Goal: Information Seeking & Learning: Learn about a topic

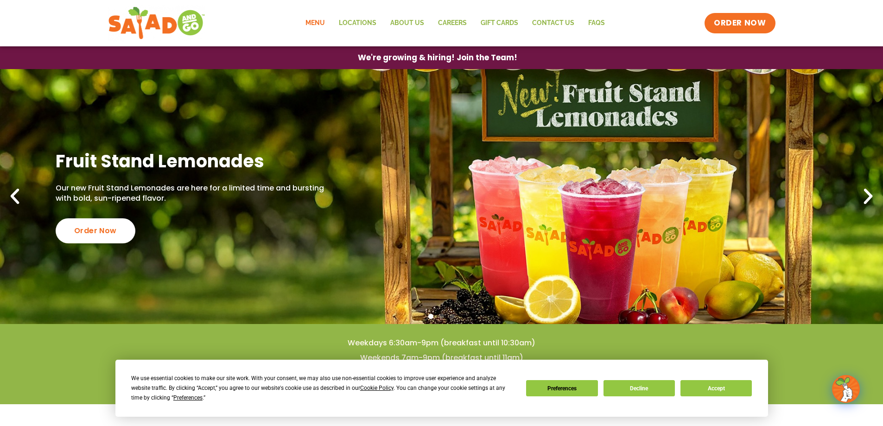
click at [312, 20] on link "Menu" at bounding box center [314, 23] width 33 height 21
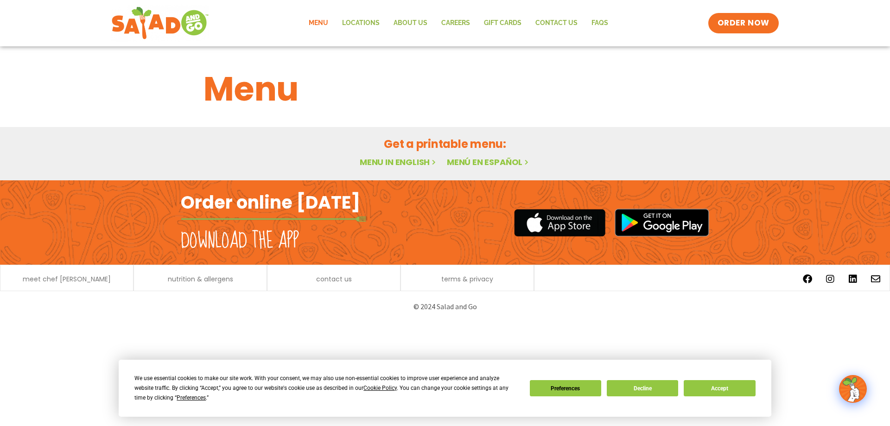
drag, startPoint x: 646, startPoint y: 311, endPoint x: 545, endPoint y: 285, distance: 103.4
click at [639, 304] on p "© 2024 Salad and Go" at bounding box center [444, 306] width 519 height 13
click at [642, 383] on button "Decline" at bounding box center [642, 388] width 71 height 16
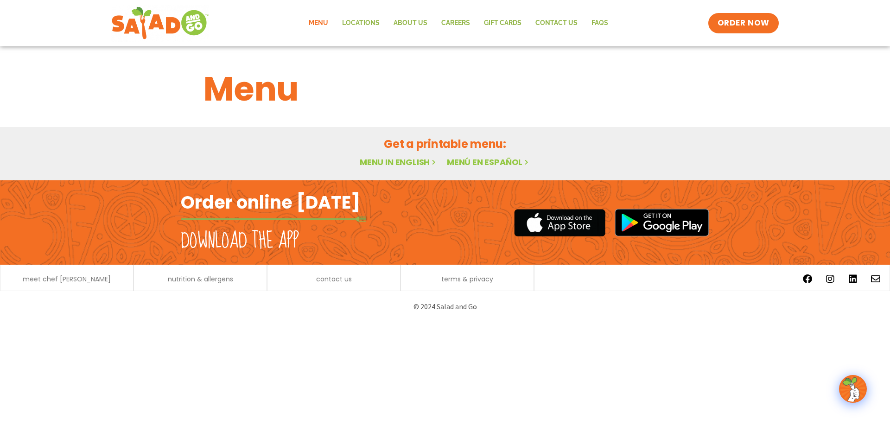
click at [264, 201] on h2 "Order online [DATE]" at bounding box center [270, 202] width 179 height 23
click at [407, 161] on link "Menu in English" at bounding box center [399, 162] width 78 height 12
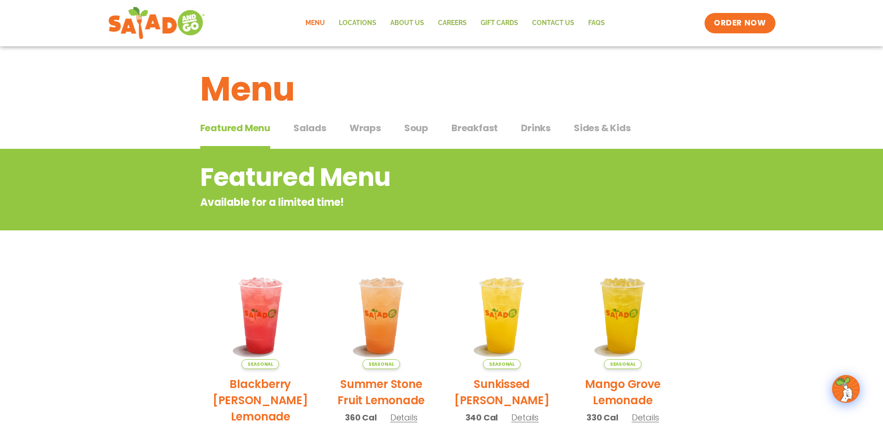
click at [316, 130] on span "Salads" at bounding box center [309, 128] width 33 height 14
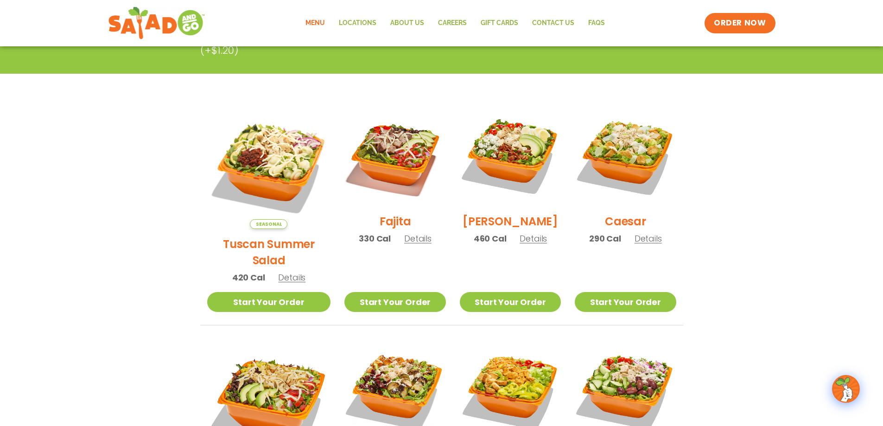
scroll to position [185, 0]
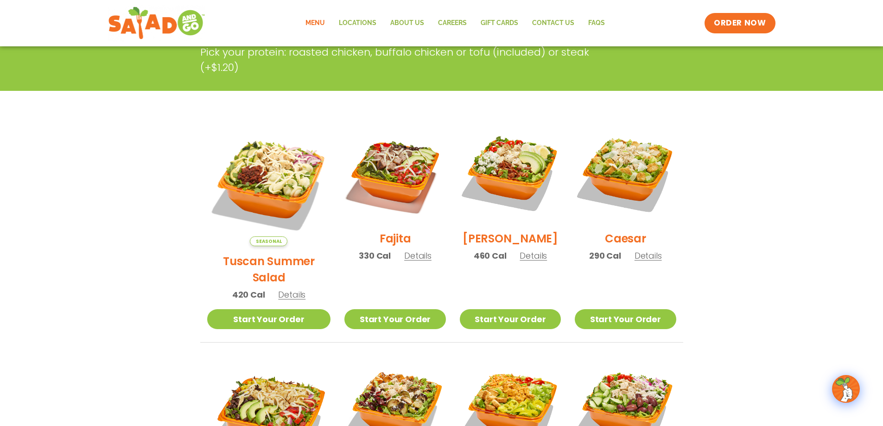
click at [404, 261] on span "Details" at bounding box center [417, 256] width 27 height 12
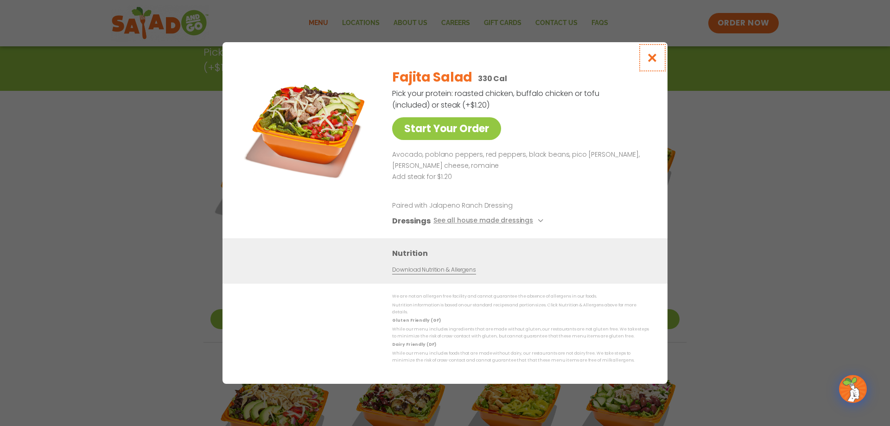
click at [651, 61] on icon "Close modal" at bounding box center [652, 58] width 12 height 10
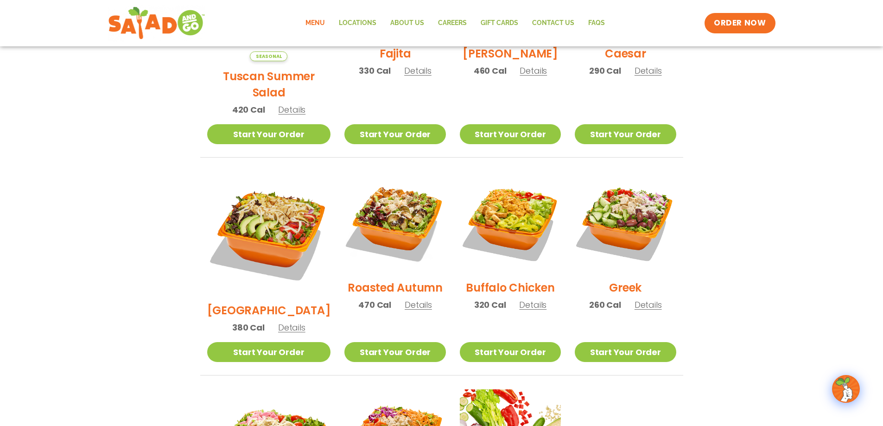
scroll to position [371, 0]
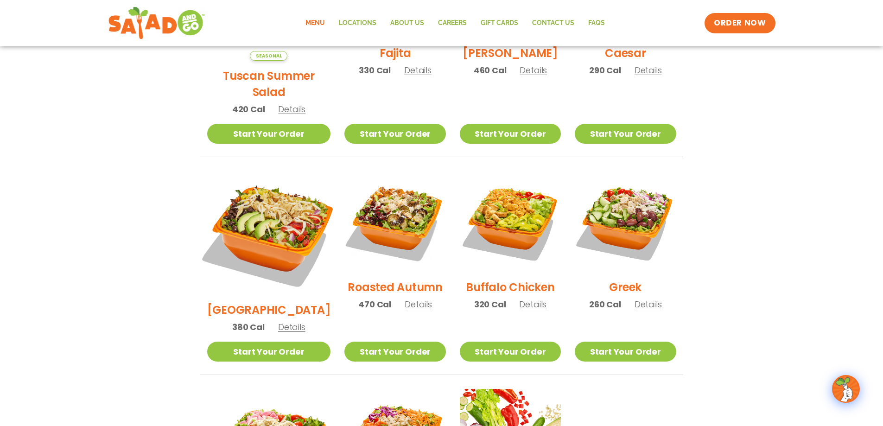
click at [261, 222] on img at bounding box center [268, 232] width 145 height 145
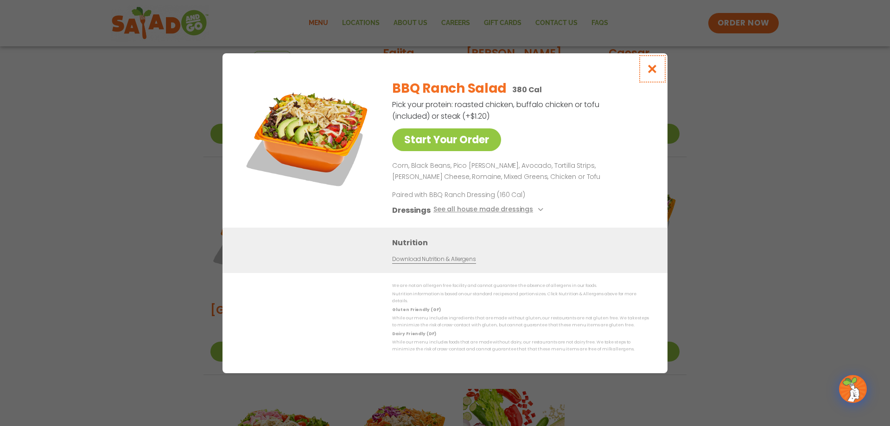
click at [655, 70] on icon "Close modal" at bounding box center [652, 69] width 12 height 10
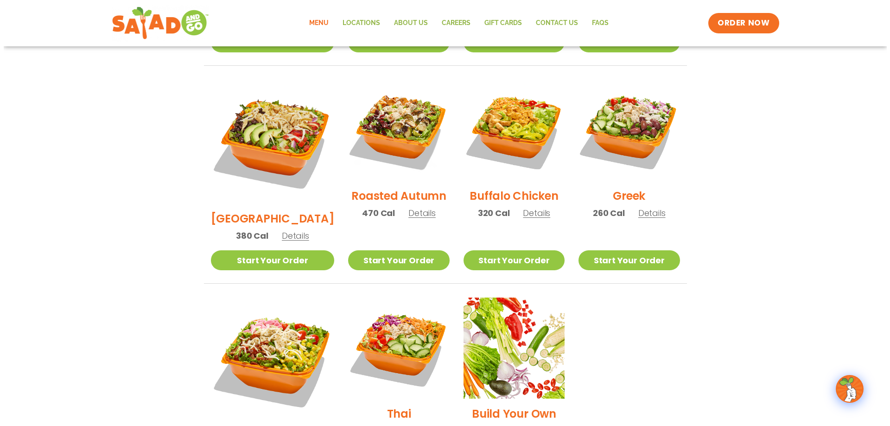
scroll to position [556, 0]
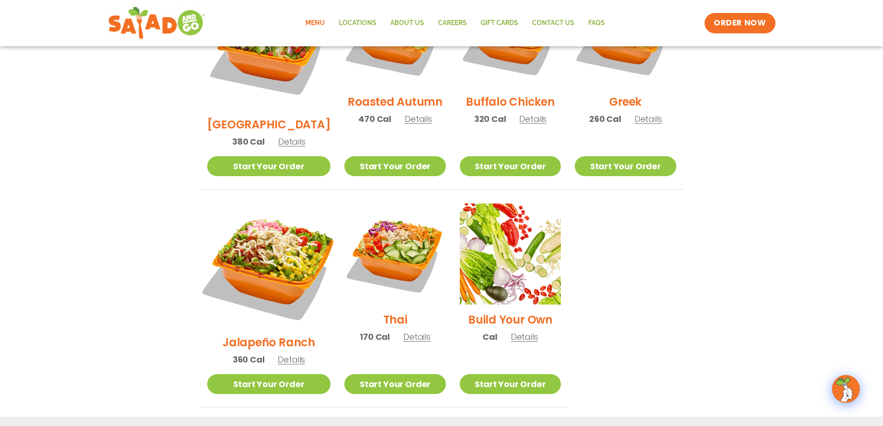
click at [260, 226] on img at bounding box center [268, 265] width 145 height 145
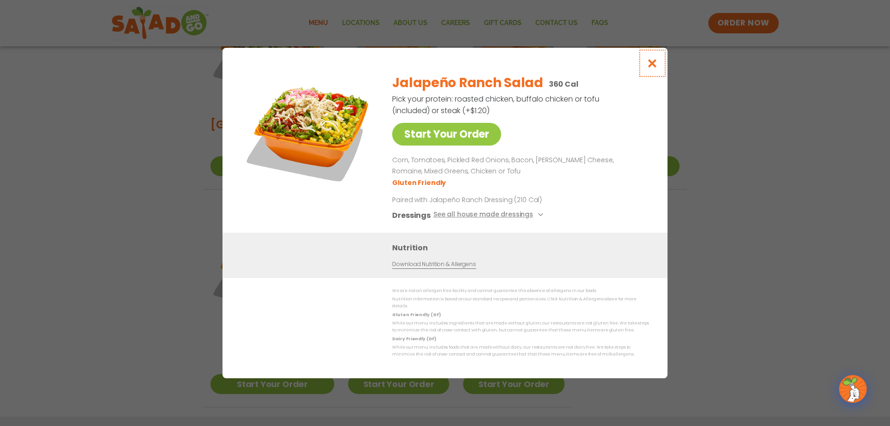
click at [658, 65] on button "Close modal" at bounding box center [652, 63] width 30 height 31
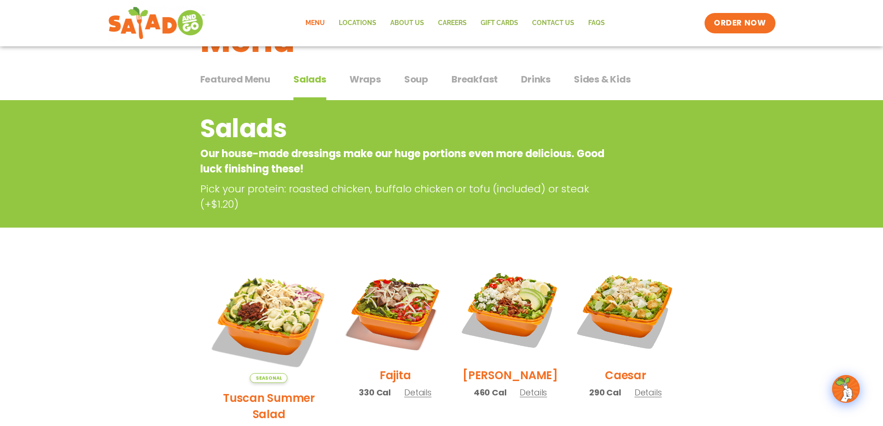
scroll to position [43, 0]
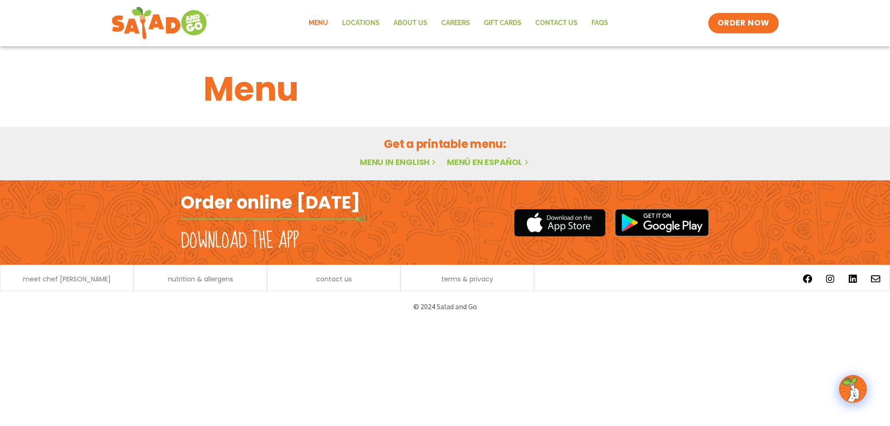
click at [373, 161] on link "Menu in English" at bounding box center [399, 162] width 78 height 12
